Goal: Task Accomplishment & Management: Manage account settings

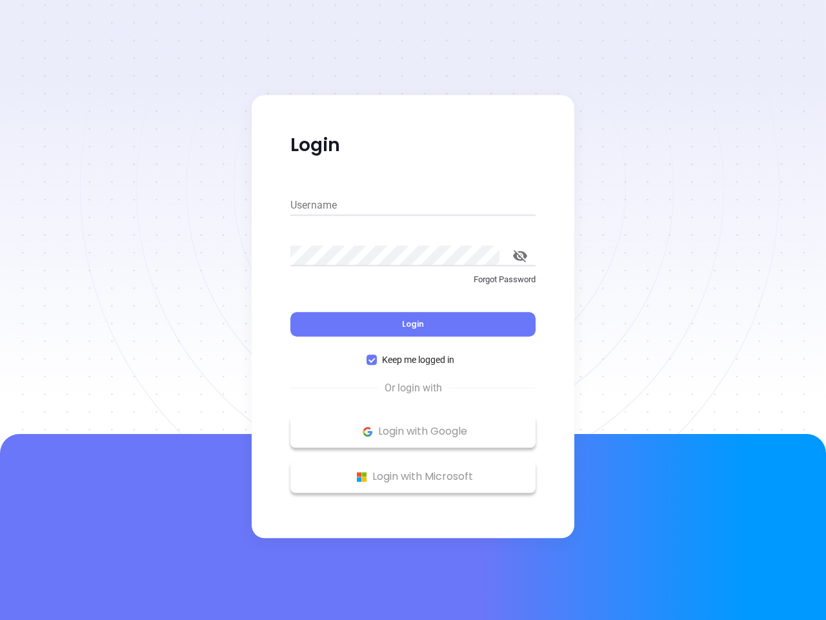
click at [413, 310] on div "Login" at bounding box center [412, 316] width 245 height 40
click at [413, 205] on input "Username" at bounding box center [412, 205] width 245 height 21
click at [520, 256] on icon "toggle password visibility" at bounding box center [520, 256] width 14 height 12
click at [413, 324] on span "Login" at bounding box center [413, 323] width 22 height 11
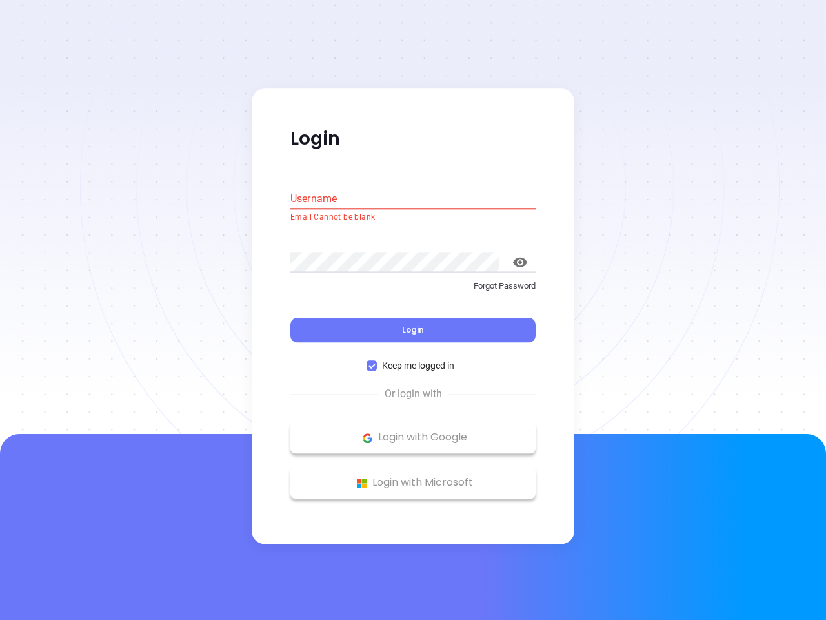
click at [413, 360] on span "Keep me logged in" at bounding box center [418, 366] width 83 height 14
click at [377, 361] on input "Keep me logged in" at bounding box center [372, 366] width 10 height 10
checkbox input "false"
click at [413, 431] on p "Login with Google" at bounding box center [413, 437] width 232 height 19
click at [413, 476] on p "Login with Microsoft" at bounding box center [413, 482] width 232 height 19
